Goal: Transaction & Acquisition: Download file/media

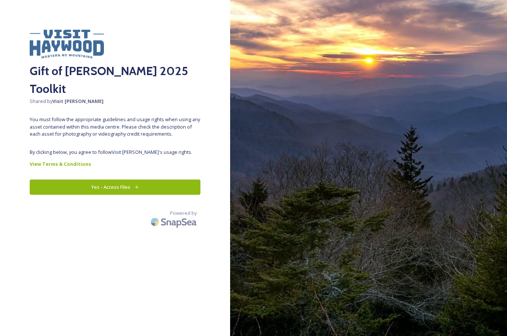
click at [107, 179] on button "Yes - Access Files" at bounding box center [115, 186] width 171 height 15
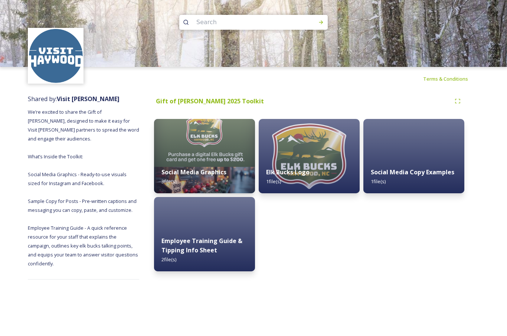
click at [313, 160] on img at bounding box center [309, 156] width 101 height 74
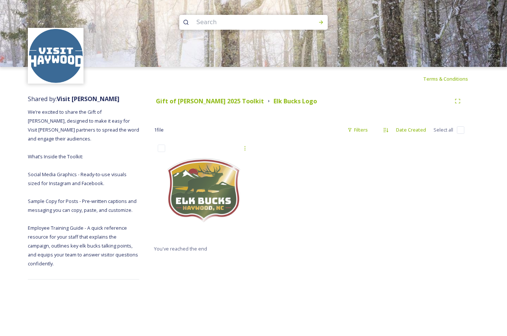
click at [248, 147] on icon at bounding box center [245, 148] width 6 height 6
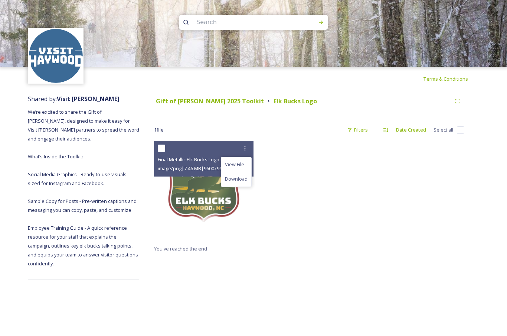
click at [245, 178] on span "Download" at bounding box center [236, 178] width 23 height 7
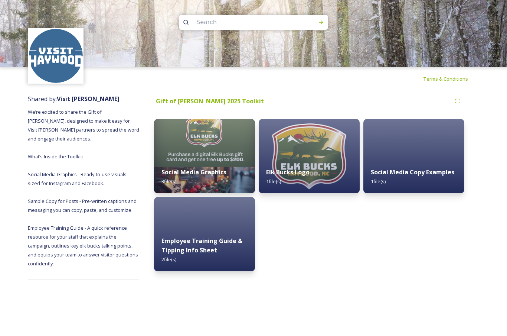
click at [211, 158] on img at bounding box center [204, 156] width 101 height 74
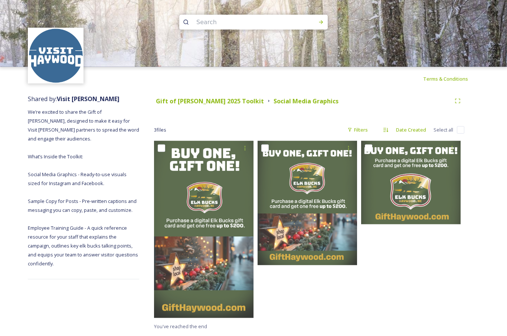
scroll to position [30, 0]
click at [461, 126] on input "checkbox" at bounding box center [460, 129] width 7 height 7
checkbox input "true"
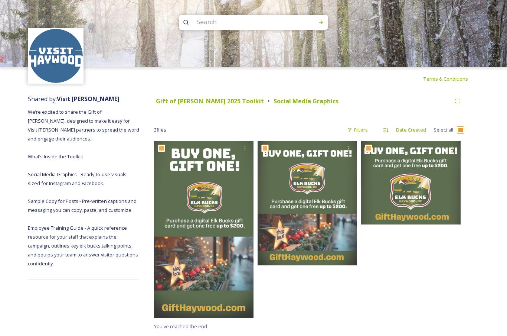
checkbox input "true"
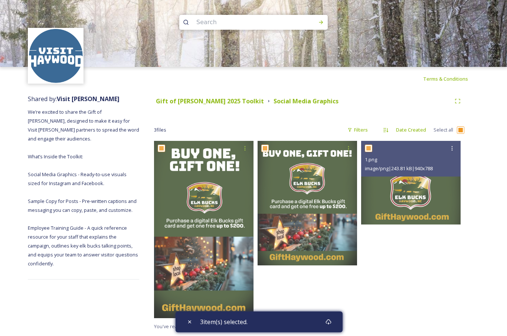
click at [451, 145] on icon at bounding box center [452, 148] width 6 height 6
click at [447, 175] on span "Download" at bounding box center [443, 178] width 23 height 7
click at [349, 141] on div at bounding box center [348, 147] width 13 height 13
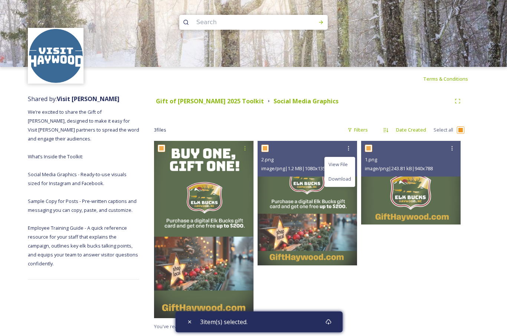
click at [346, 175] on span "Download" at bounding box center [340, 178] width 23 height 7
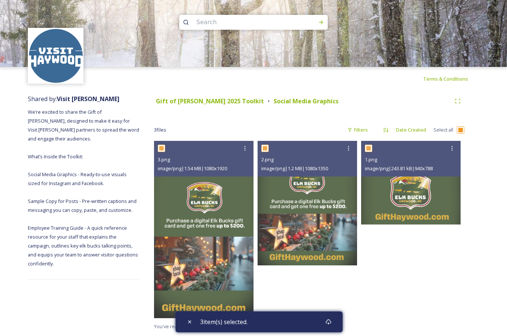
click at [245, 141] on div at bounding box center [244, 147] width 13 height 13
click at [244, 175] on span "Download" at bounding box center [236, 178] width 23 height 7
click at [459, 126] on input "checkbox" at bounding box center [460, 129] width 7 height 7
checkbox input "false"
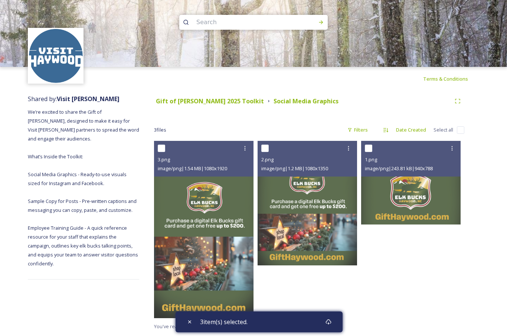
checkbox input "false"
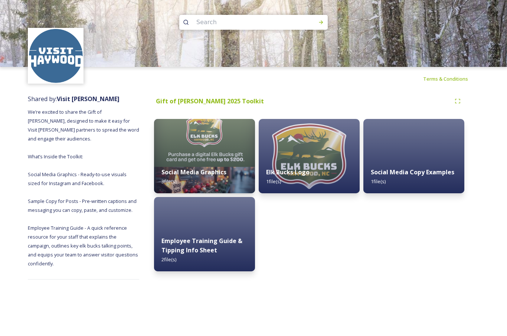
click at [206, 241] on strong "Employee Training Guide & Tipping Info Sheet" at bounding box center [201, 244] width 81 height 17
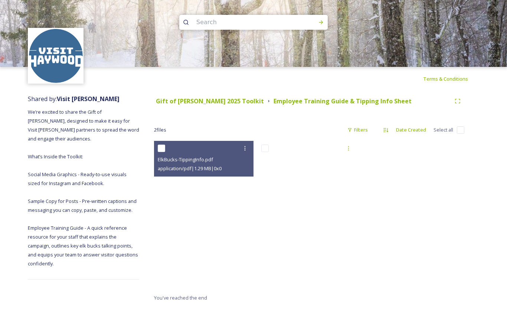
click at [245, 148] on icon at bounding box center [245, 148] width 1 height 4
click at [239, 178] on span "Download" at bounding box center [236, 178] width 23 height 7
click at [349, 146] on icon at bounding box center [348, 148] width 1 height 4
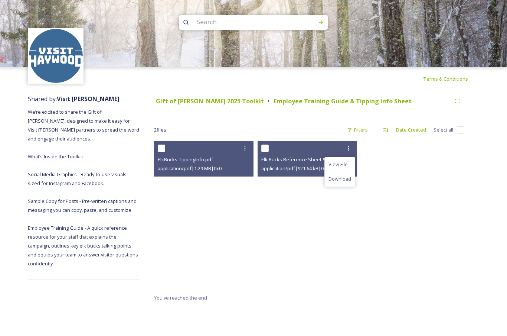
click at [344, 179] on span "Download" at bounding box center [340, 178] width 23 height 7
